Goal: Task Accomplishment & Management: Manage account settings

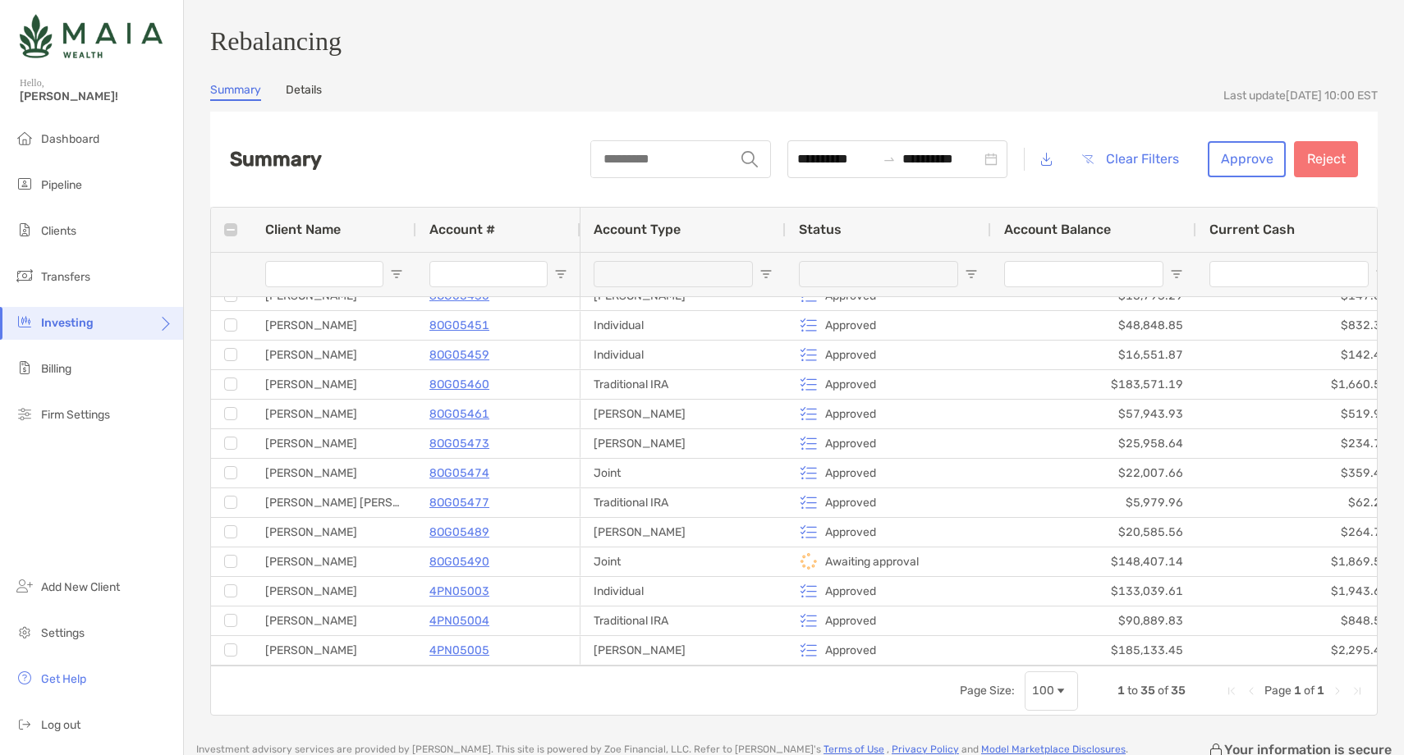
scroll to position [666, 0]
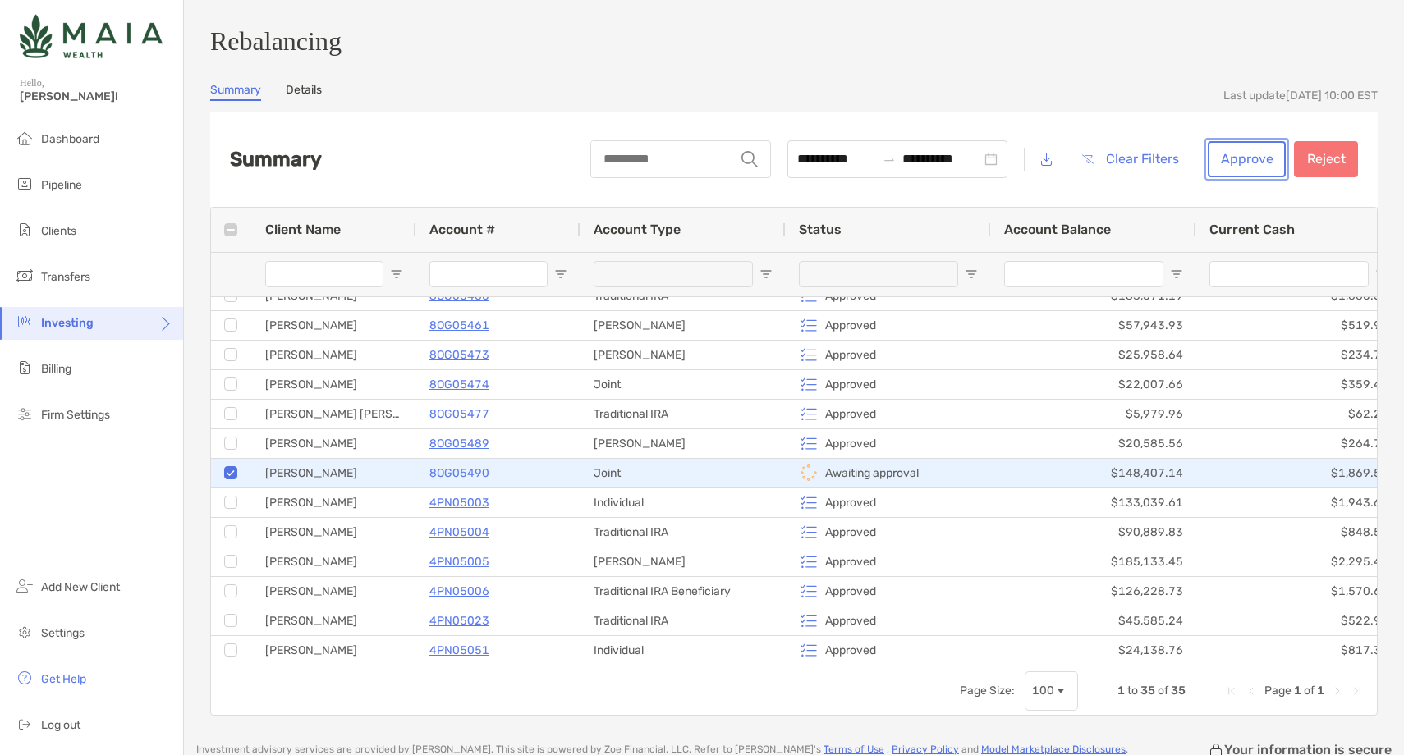
click at [1256, 177] on button "Approve" at bounding box center [1246, 159] width 78 height 36
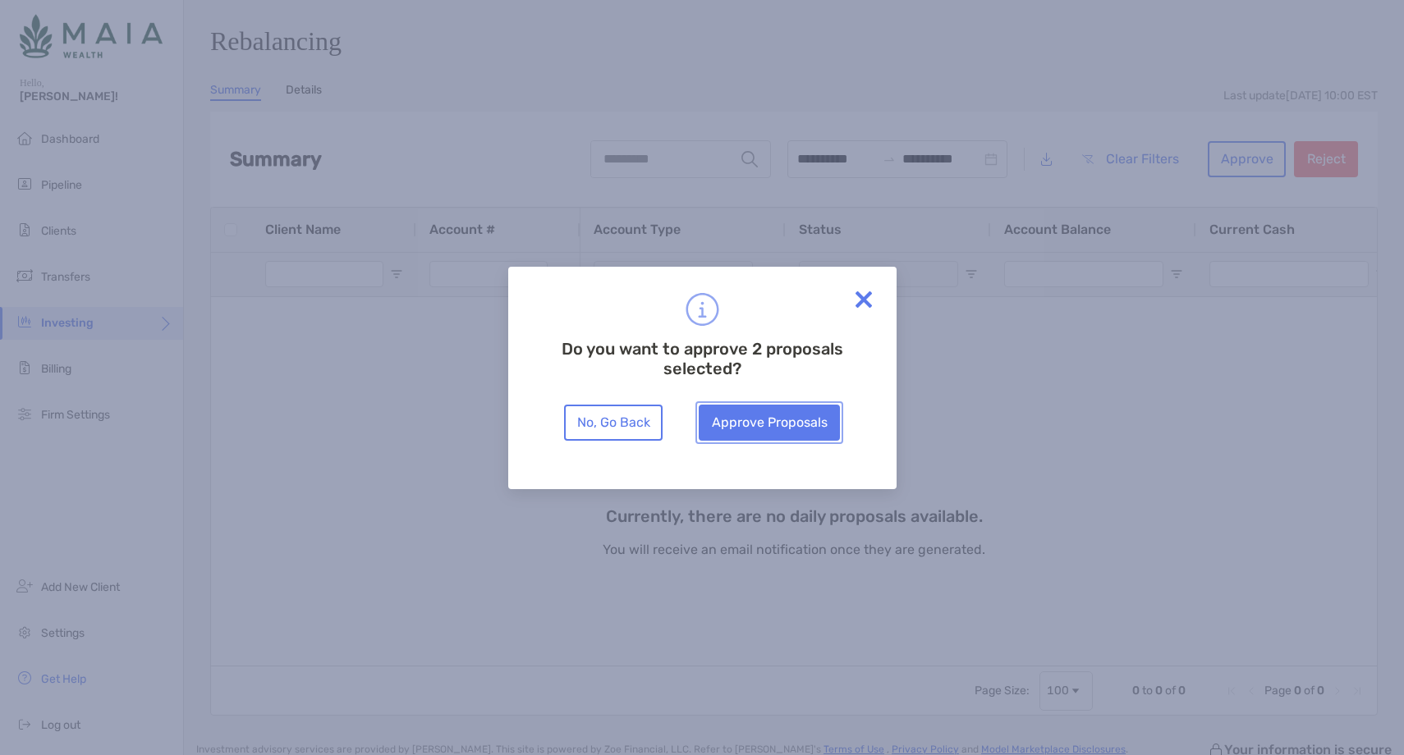
click at [790, 419] on button "Approve Proposals" at bounding box center [769, 423] width 141 height 36
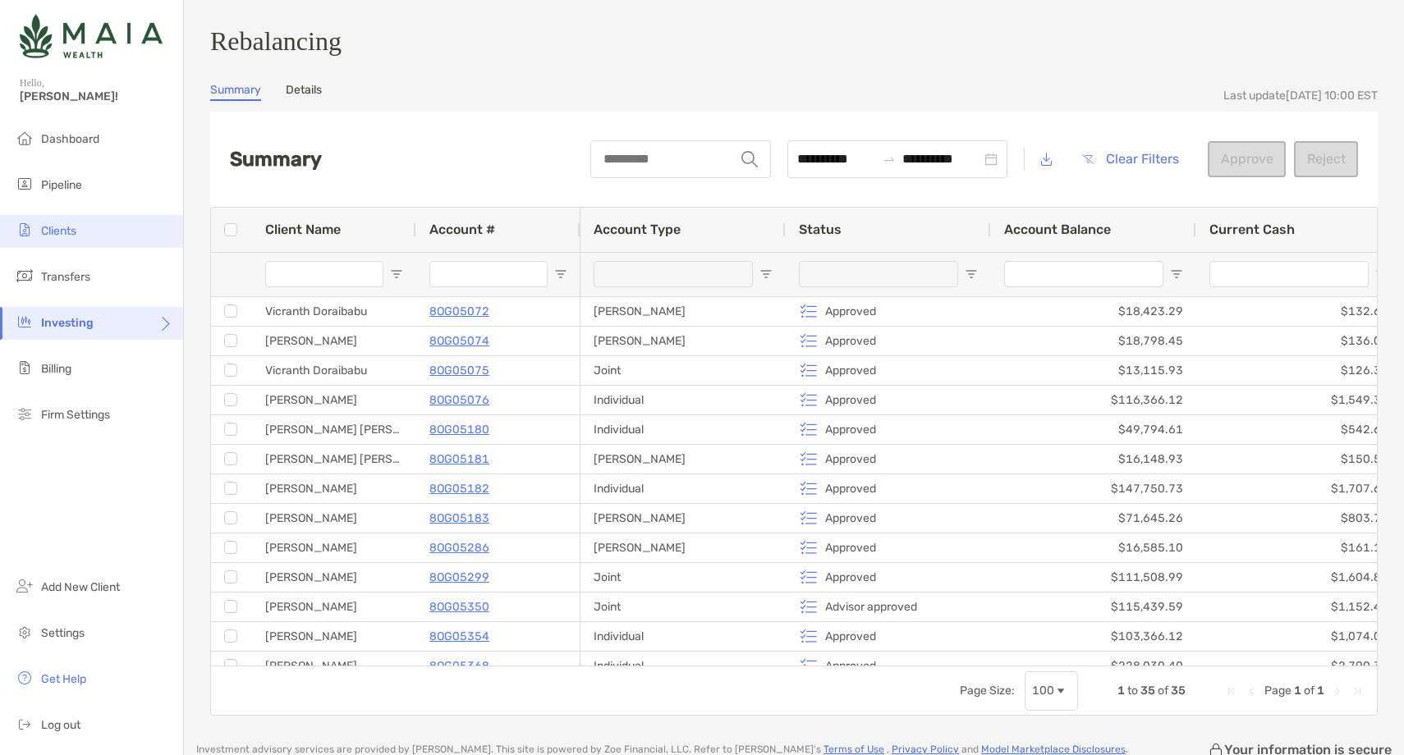
click at [97, 230] on li "Clients" at bounding box center [91, 231] width 183 height 33
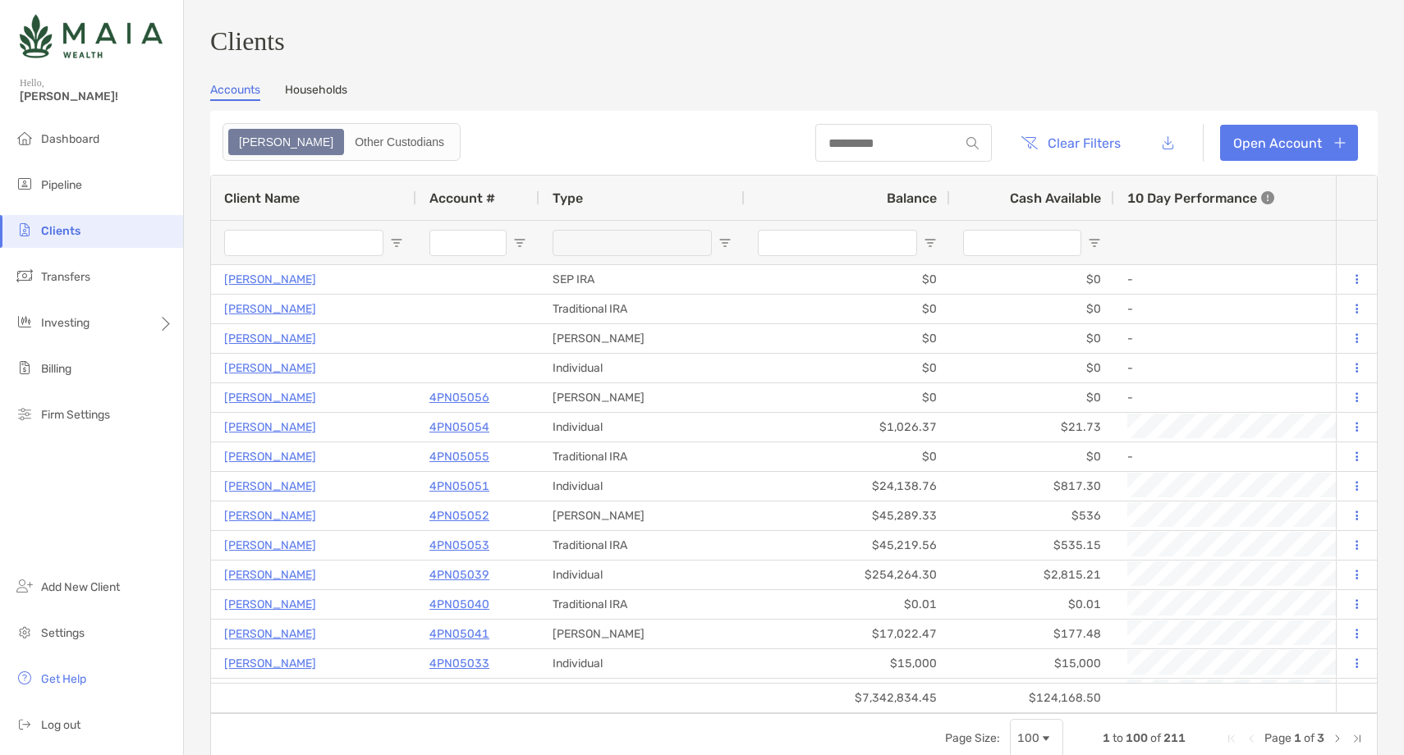
click at [263, 245] on input "Client Name Filter Input" at bounding box center [303, 243] width 159 height 26
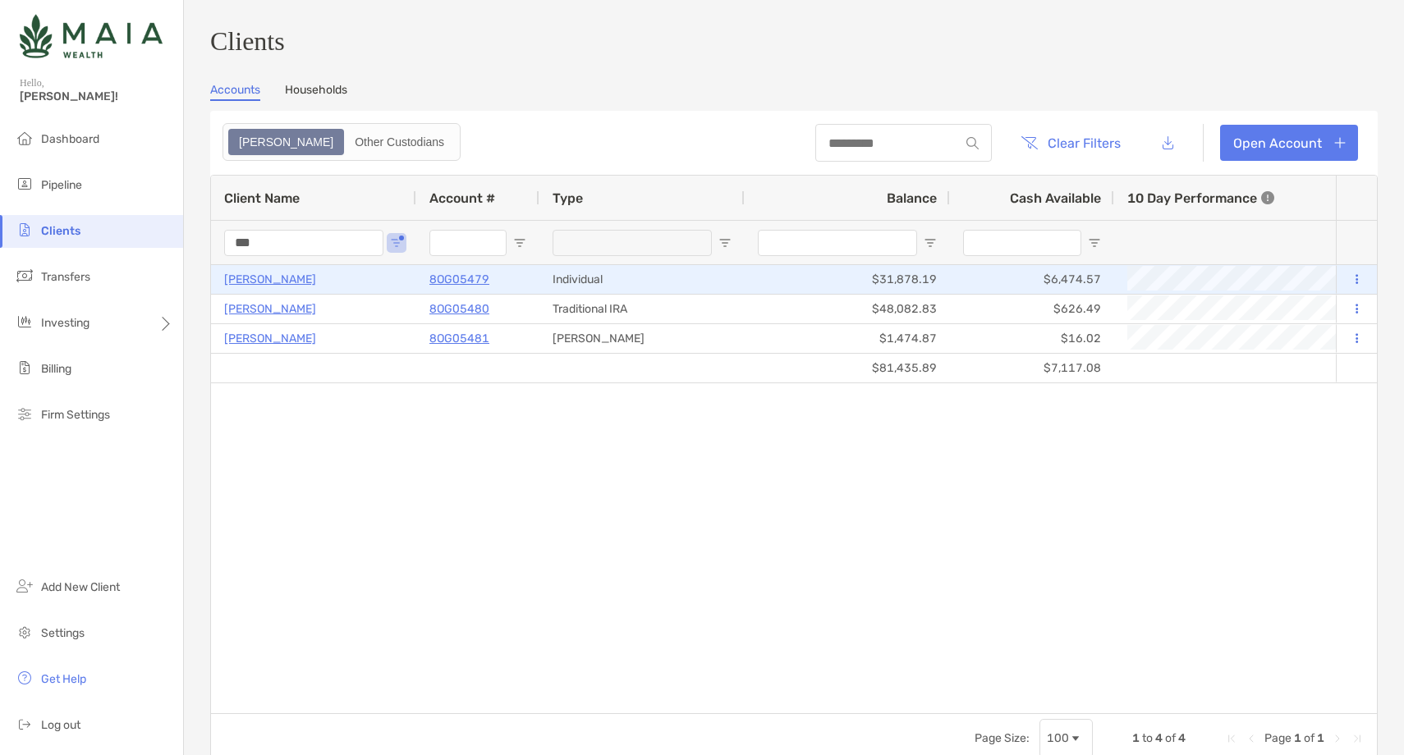
type input "***"
click at [455, 278] on p "8OG05479" at bounding box center [459, 279] width 60 height 21
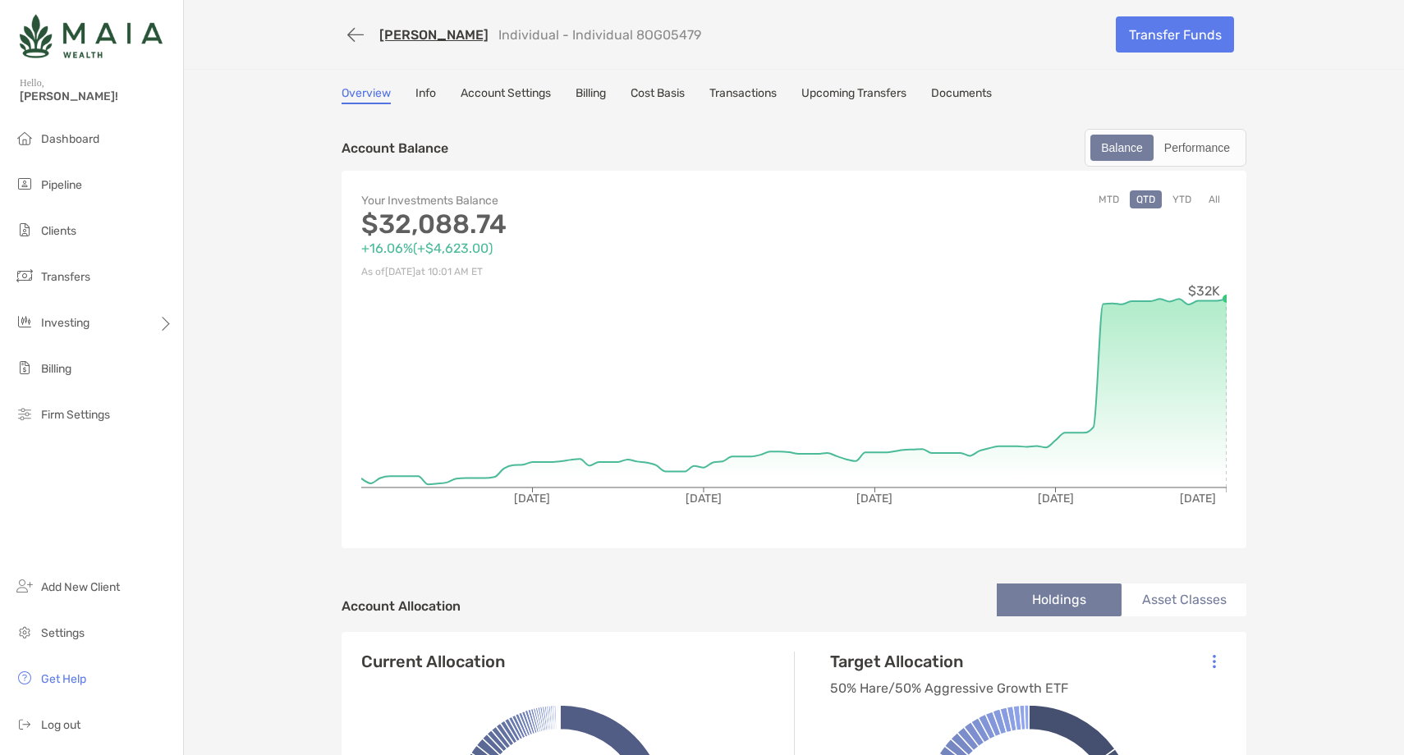
click at [514, 91] on link "Account Settings" at bounding box center [505, 95] width 90 height 18
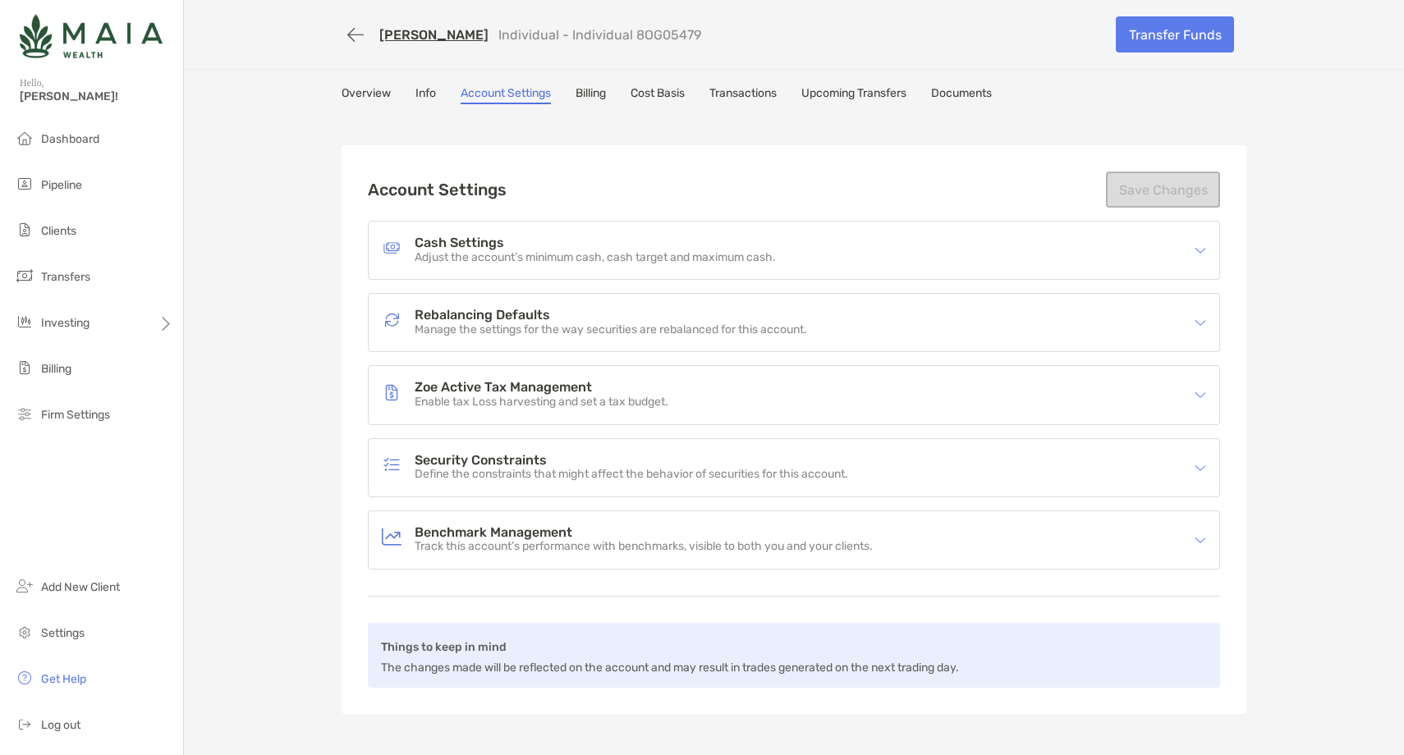
click at [667, 263] on p "Adjust the account’s minimum cash, cash target and maximum cash." at bounding box center [595, 258] width 361 height 14
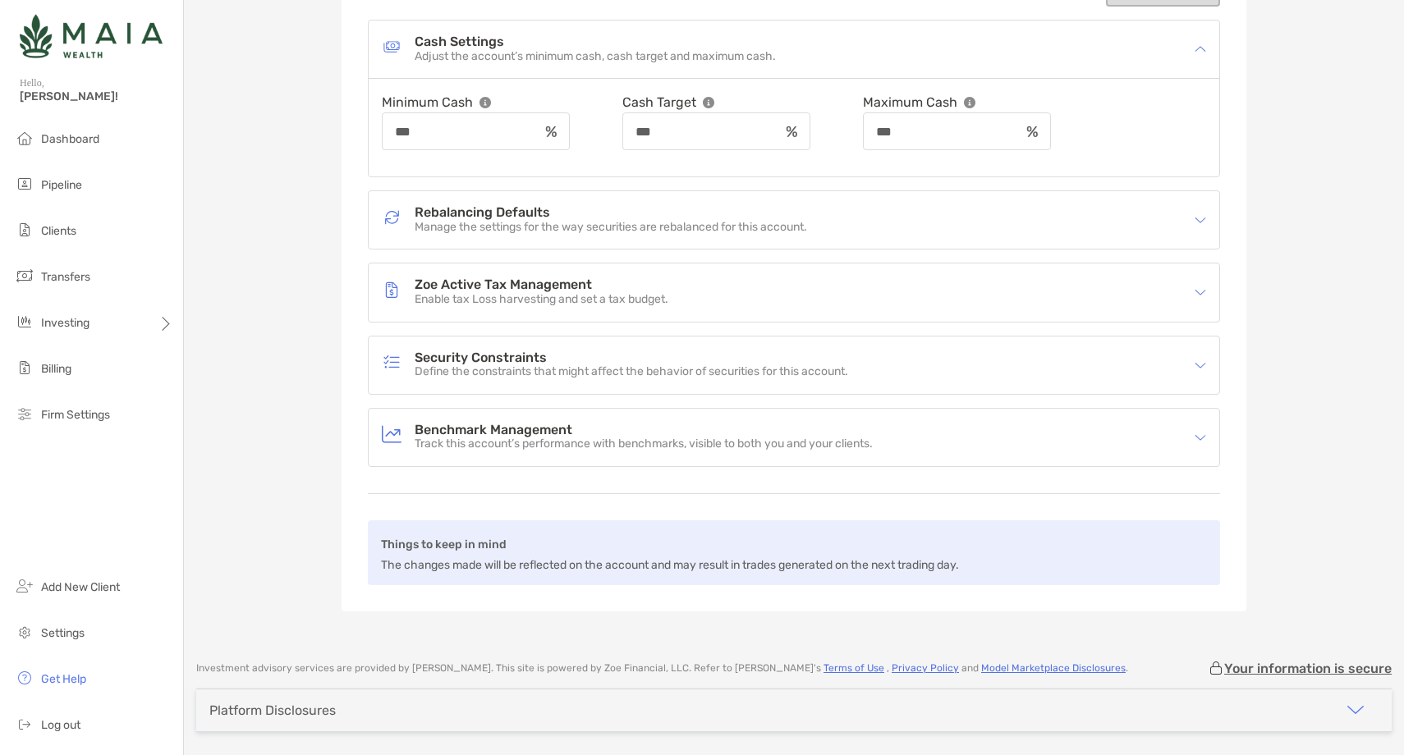
scroll to position [251, 0]
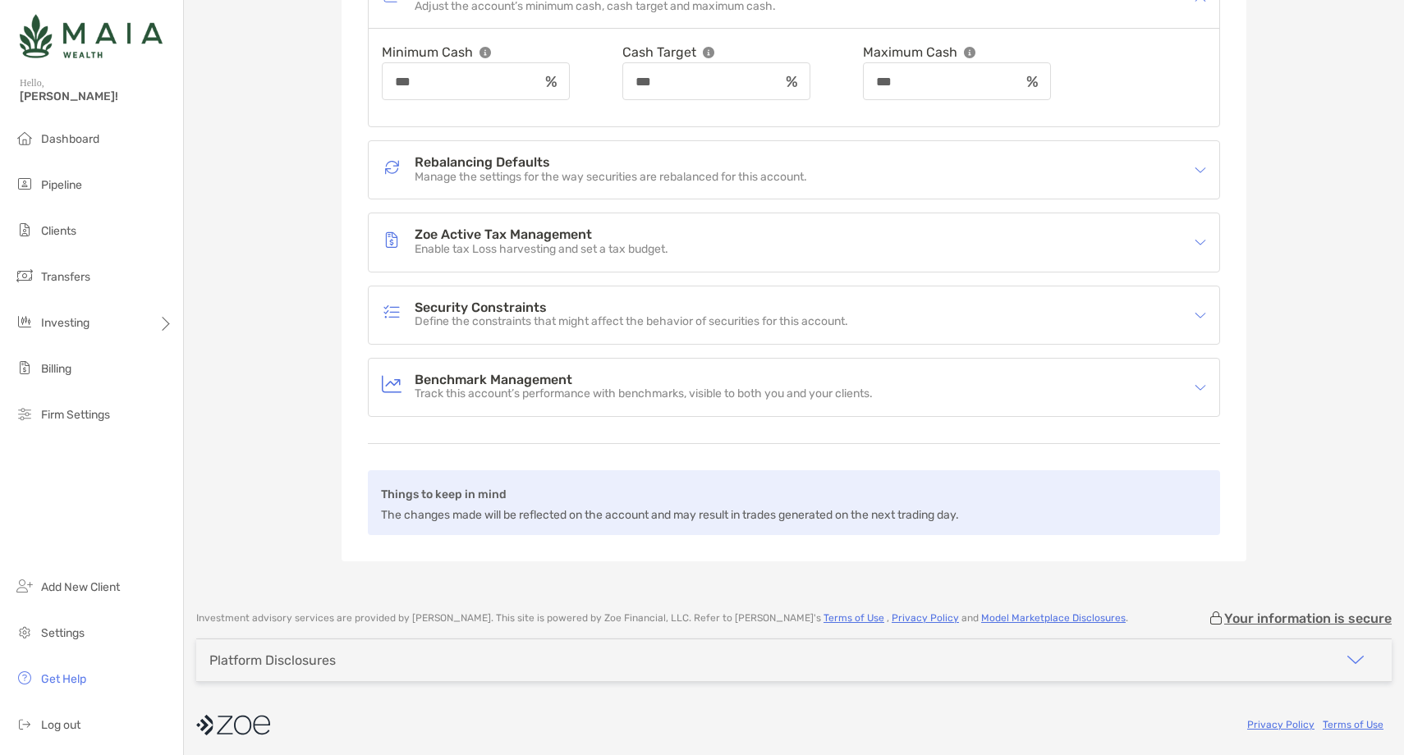
click at [596, 302] on h4 "Security Constraints" at bounding box center [631, 308] width 433 height 14
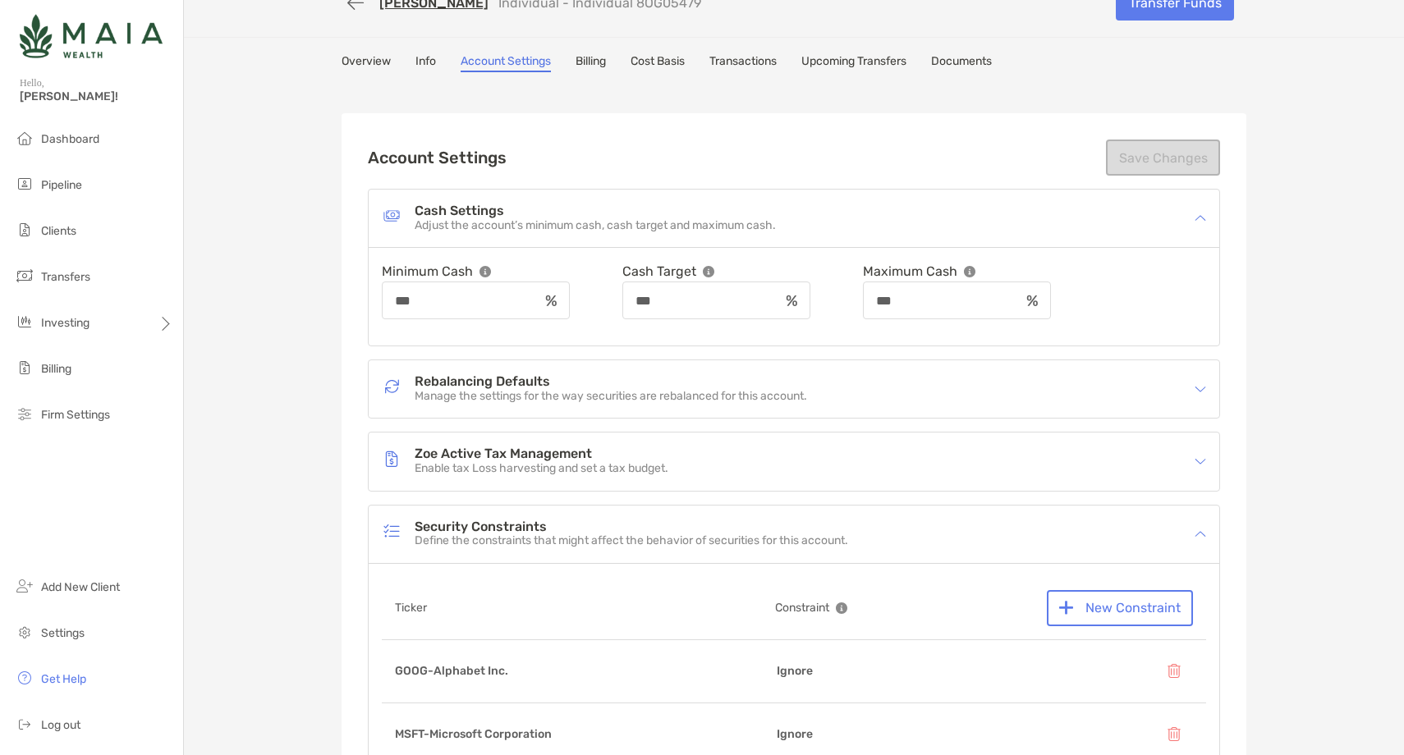
scroll to position [0, 0]
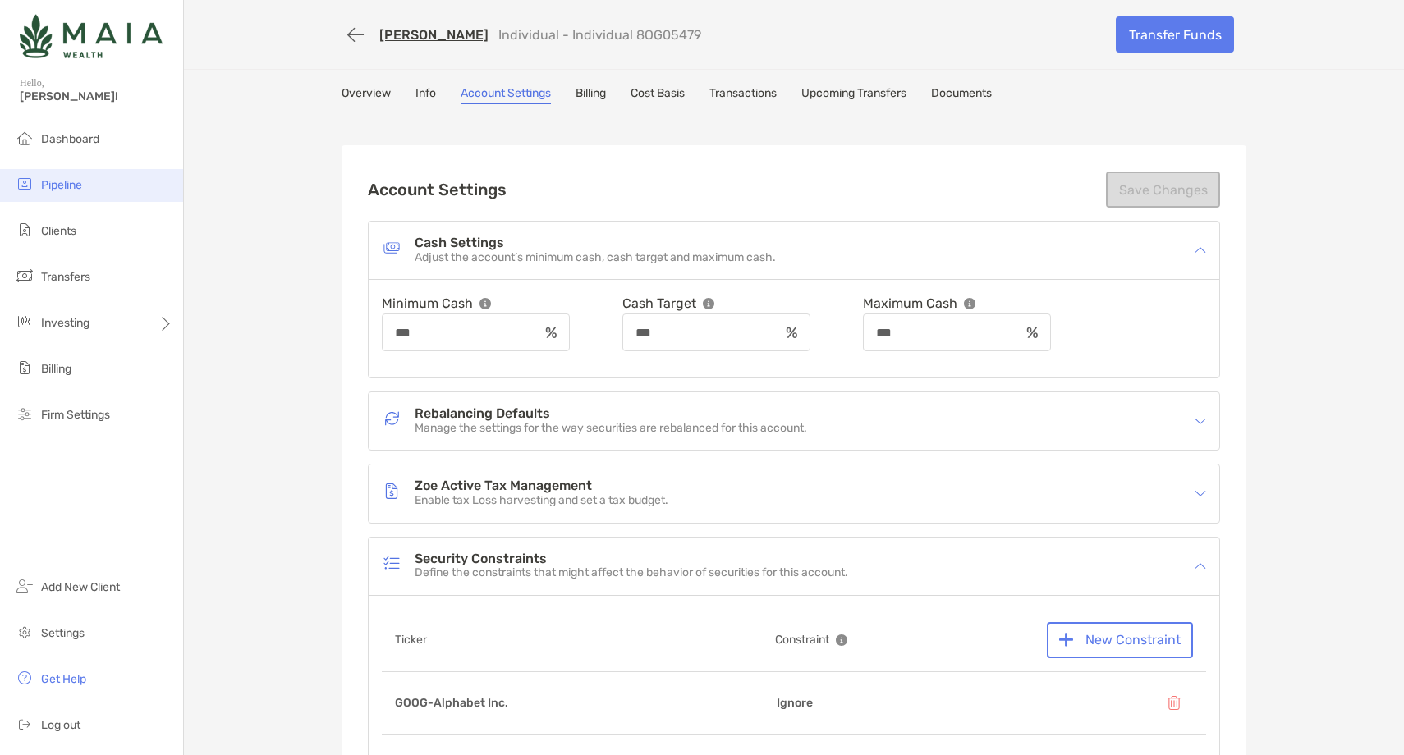
click at [80, 182] on span "Pipeline" at bounding box center [61, 185] width 41 height 14
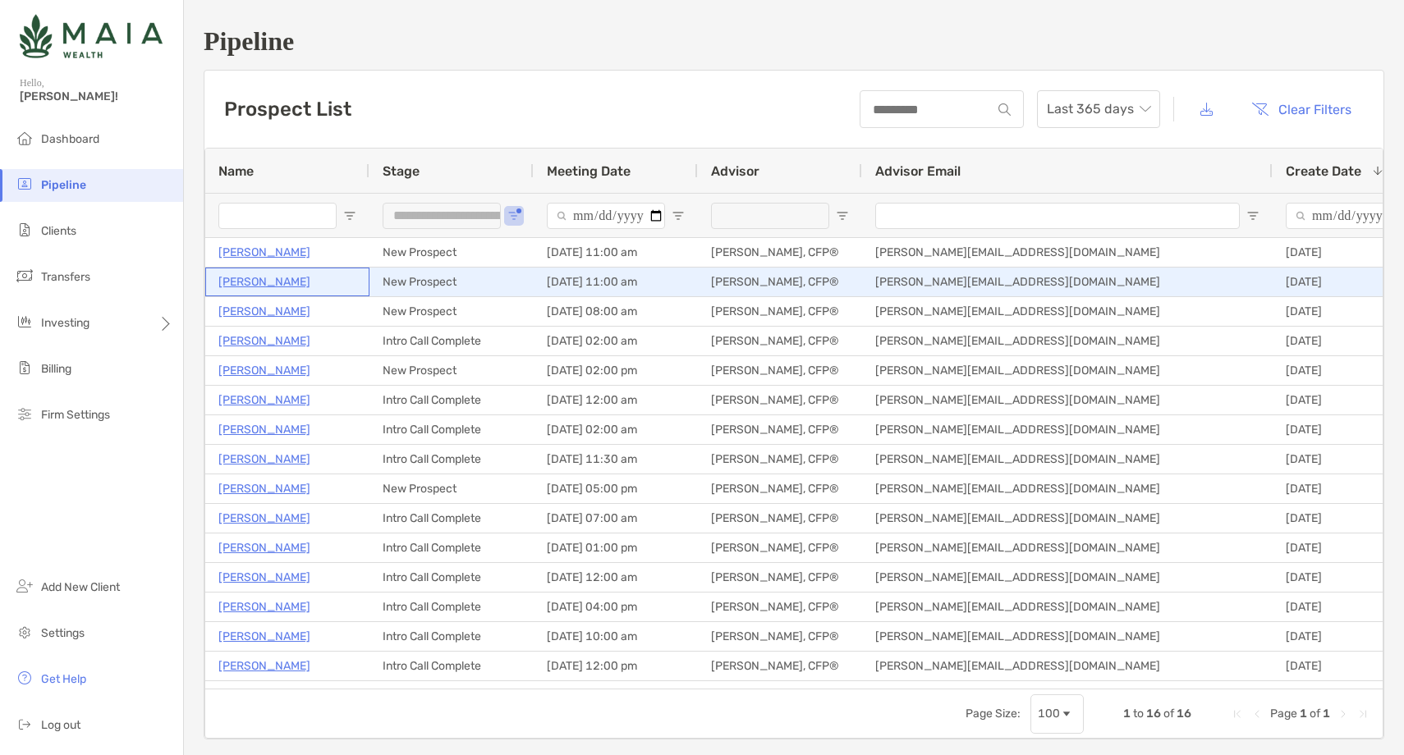
click at [257, 282] on p "Danilo Enriquez" at bounding box center [264, 282] width 92 height 21
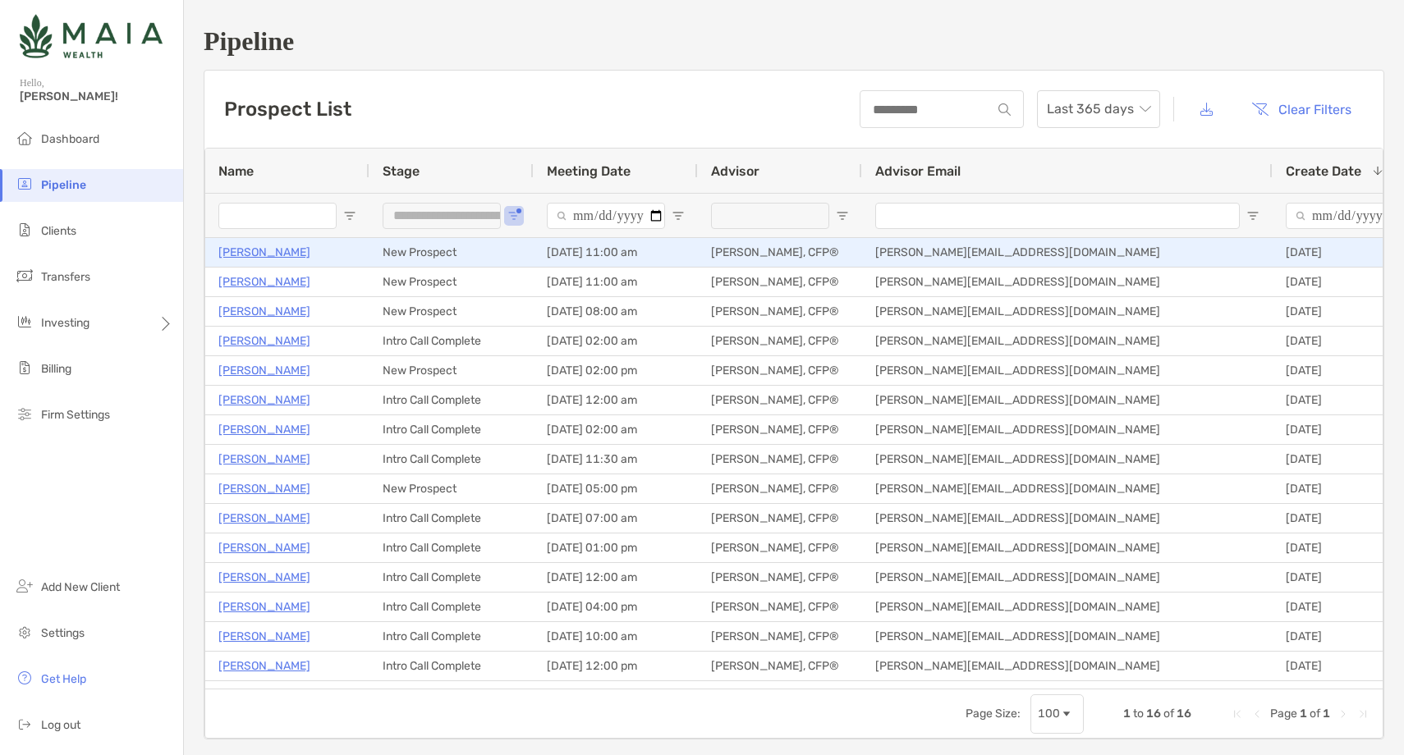
click at [256, 247] on p "[PERSON_NAME]" at bounding box center [264, 252] width 92 height 21
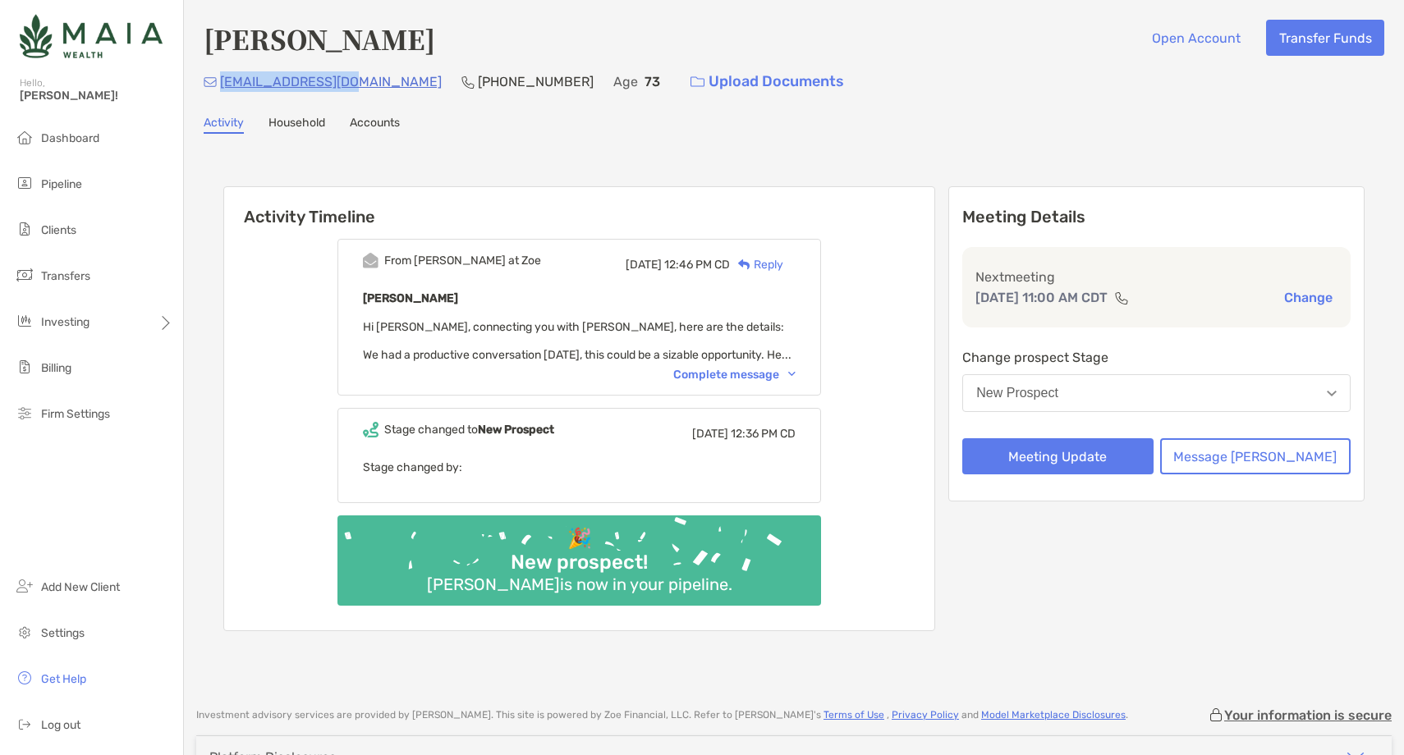
drag, startPoint x: 352, startPoint y: 88, endPoint x: 219, endPoint y: 86, distance: 133.0
click at [219, 86] on div "dcenri26@gmail.com (630) 515-9189 Age 73 Upload Documents" at bounding box center [794, 81] width 1180 height 35
copy p "[EMAIL_ADDRESS][DOMAIN_NAME]"
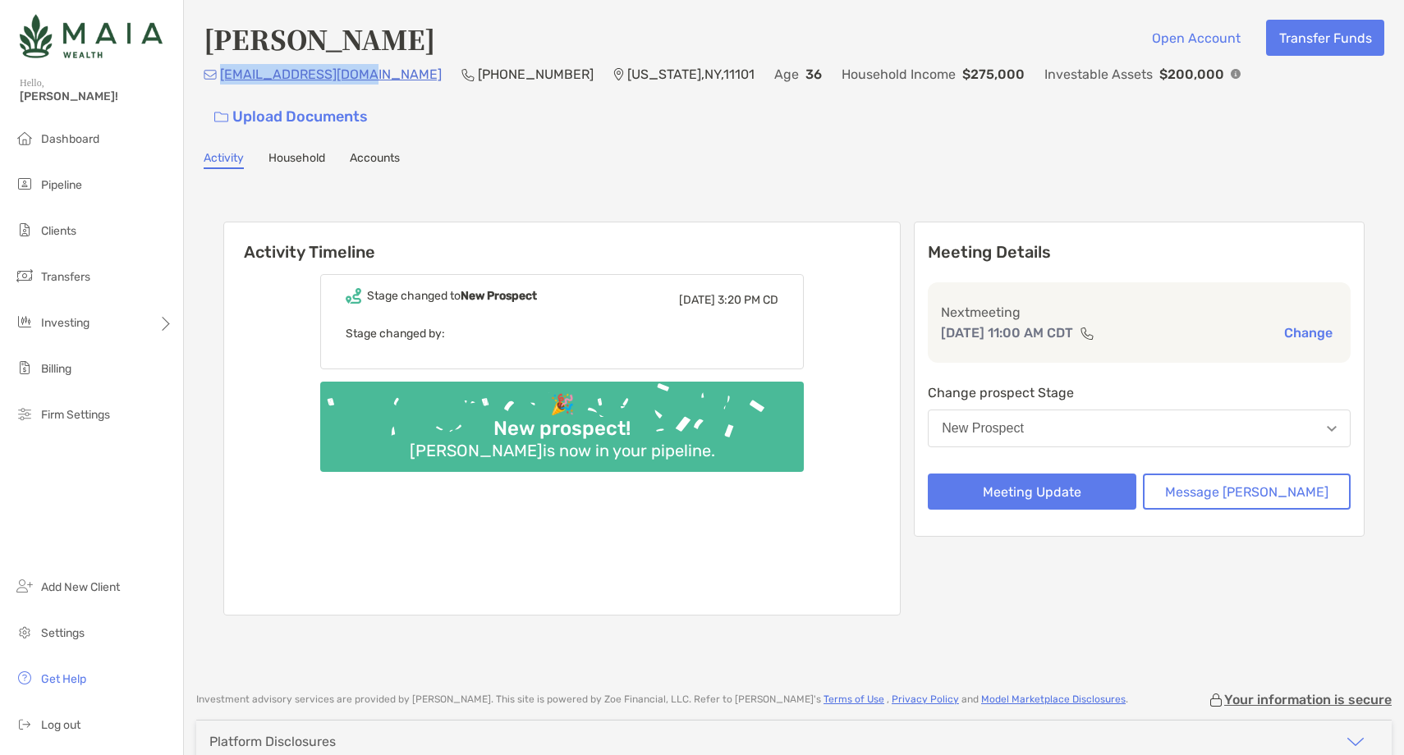
drag, startPoint x: 369, startPoint y: 83, endPoint x: 219, endPoint y: 91, distance: 150.4
click at [219, 91] on div "[EMAIL_ADDRESS][DOMAIN_NAME] [PHONE_NUMBER] [US_STATE][GEOGRAPHIC_DATA] Age [DE…" at bounding box center [794, 99] width 1180 height 71
copy p "[EMAIL_ADDRESS][DOMAIN_NAME]"
